Goal: Check status: Check status

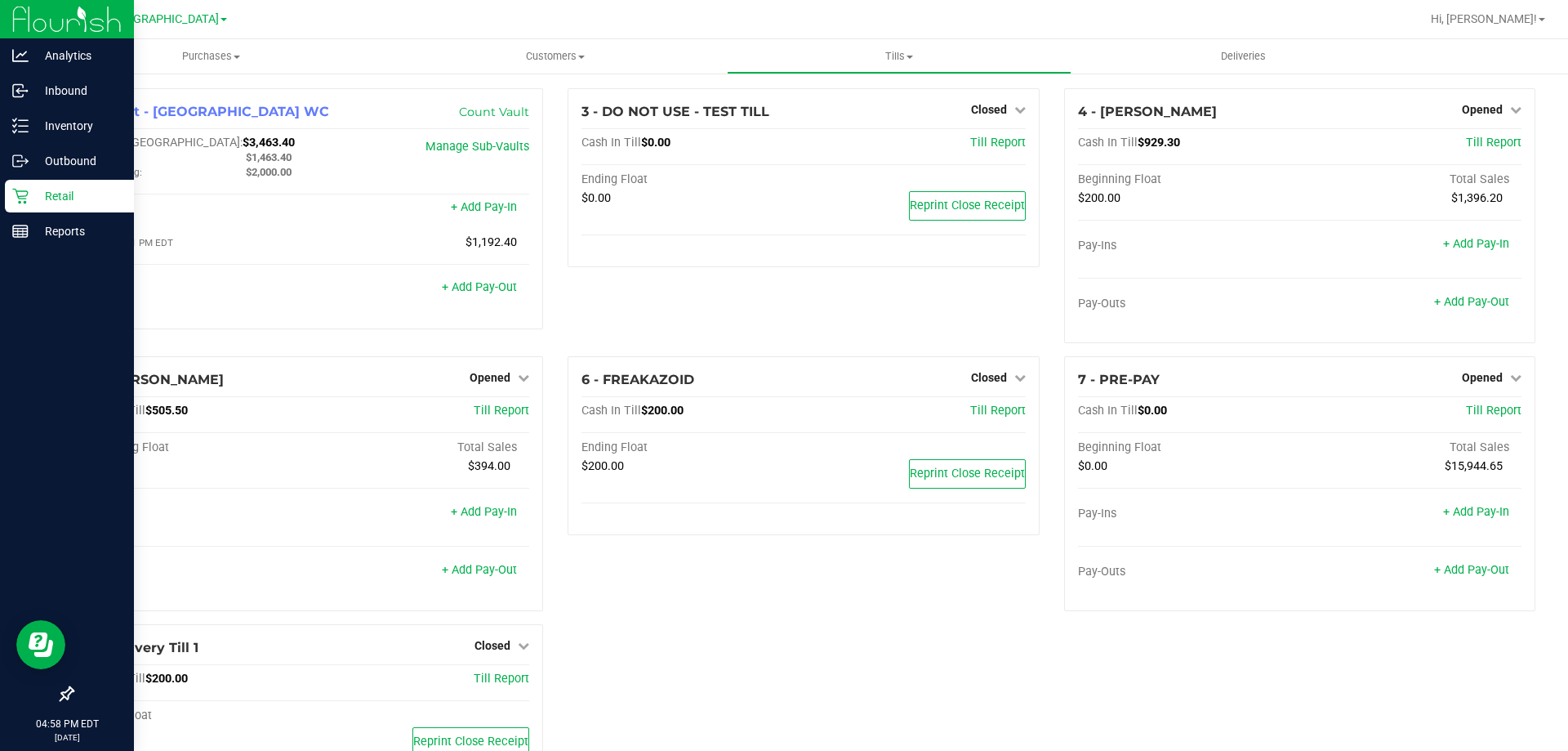
click at [39, 200] on p "Retail" at bounding box center [77, 196] width 98 height 19
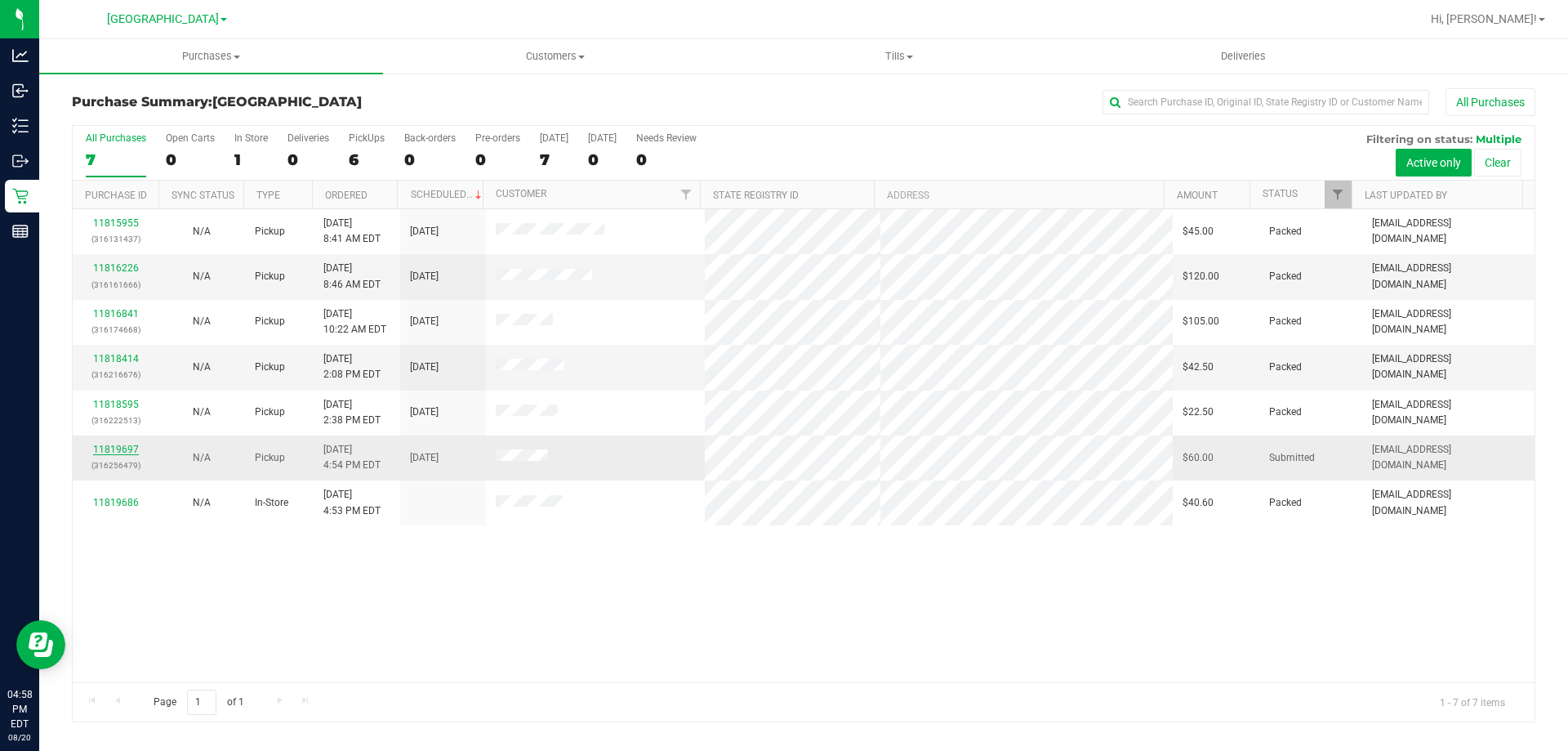
click at [124, 446] on link "11819697" at bounding box center [115, 449] width 46 height 12
